Goal: Task Accomplishment & Management: Use online tool/utility

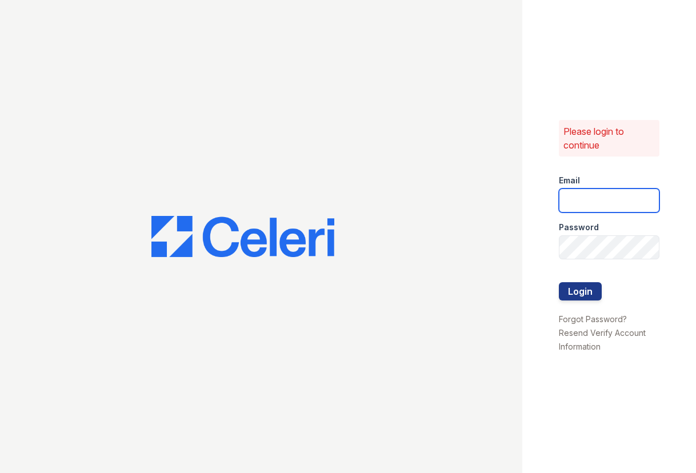
click at [584, 195] on input "email" at bounding box center [609, 200] width 101 height 24
type input "[EMAIL_ADDRESS][DOMAIN_NAME]"
click at [559, 282] on button "Login" at bounding box center [580, 291] width 43 height 18
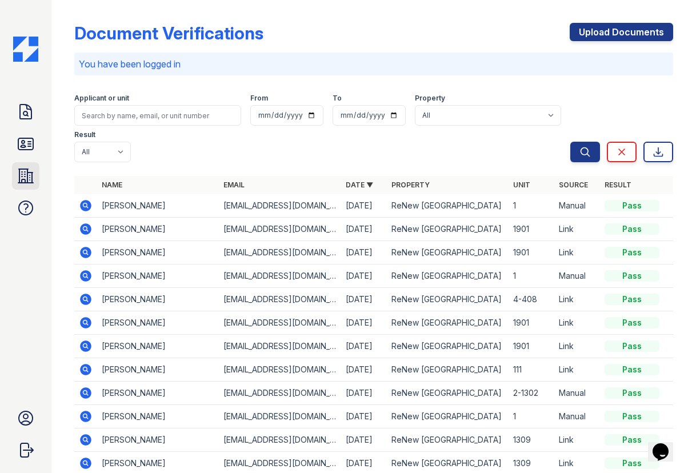
click at [23, 174] on icon at bounding box center [25, 176] width 15 height 14
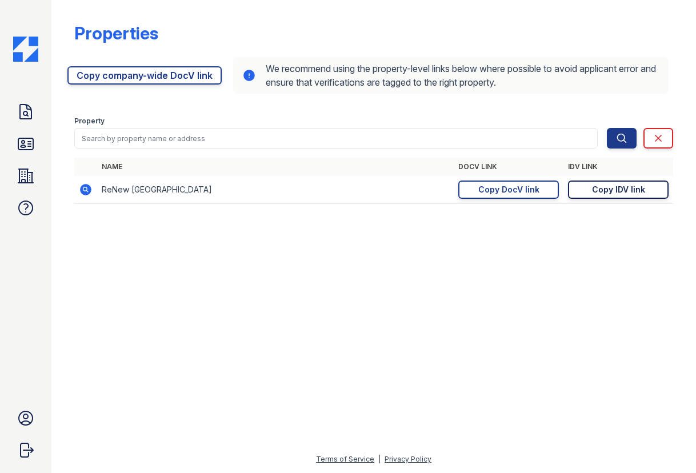
click at [634, 193] on div "Copy IDV link" at bounding box center [618, 189] width 53 height 11
click at [474, 189] on link "Copy DocV link Copy link" at bounding box center [508, 189] width 101 height 18
